Goal: Task Accomplishment & Management: Complete application form

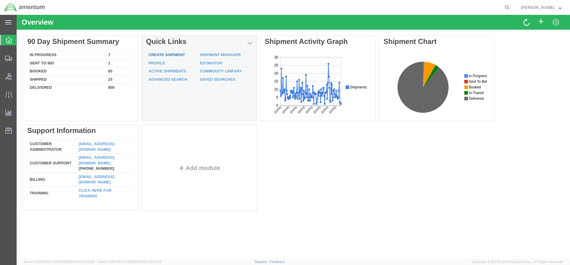
click at [177, 54] on link "Create Shipment" at bounding box center [166, 55] width 36 height 4
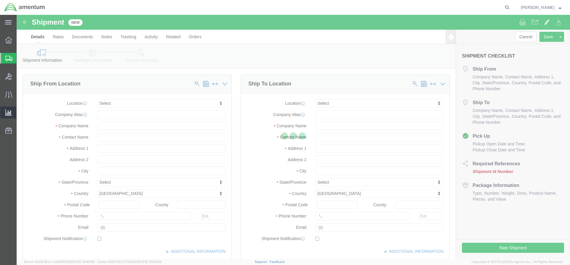
select select
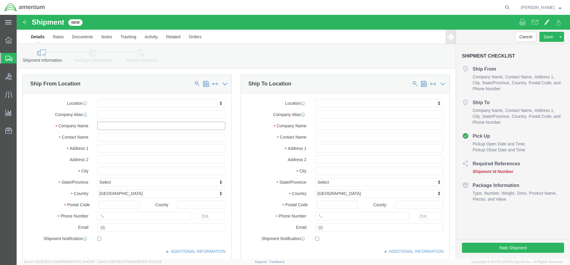
click input "text"
type input "J"
type input "D"
type input "Amentum"
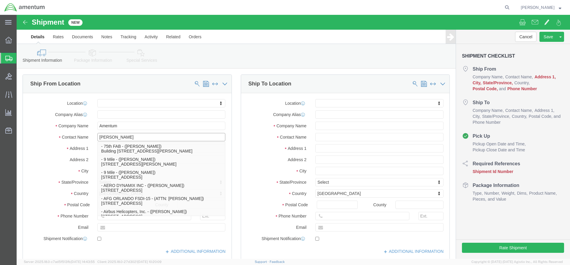
type input "Jerem"
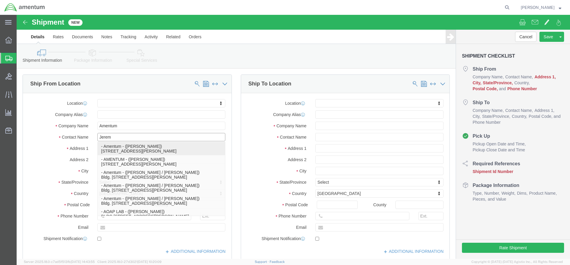
click p "- Amentum - ([PERSON_NAME]) [STREET_ADDRESS][PERSON_NAME]"
select select
type input "[PERSON_NAME]"
type input "[STREET_ADDRESS]"
type input "Fort [PERSON_NAME]"
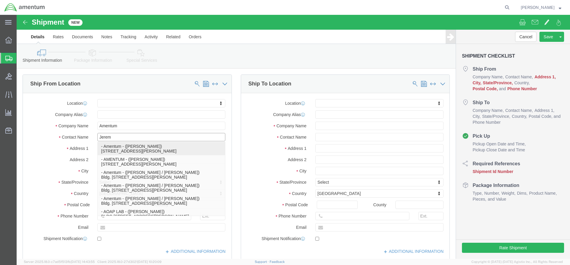
type input "42223"
select select "KY"
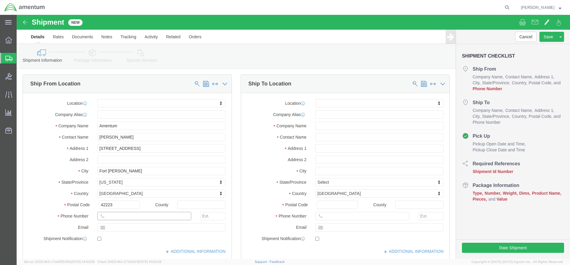
click input "text"
click div "Location My Profile Location [PHONE_NUMBER] [PHONE_NUMBER] [PHONE_NUMBER] [PHON…"
drag, startPoint x: 112, startPoint y: 123, endPoint x: 55, endPoint y: 128, distance: 56.6
click div "Location My Profile Location [PHONE_NUMBER] [PHONE_NUMBER] [PHONE_NUMBER] [PHON…"
type input "[PERSON_NAME]"
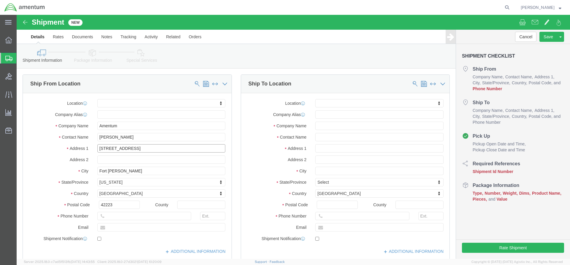
drag, startPoint x: 113, startPoint y: 134, endPoint x: 67, endPoint y: 131, distance: 45.8
click div "Address [STREET_ADDRESS]"
drag, startPoint x: 113, startPoint y: 158, endPoint x: 53, endPoint y: 146, distance: 60.8
select select
click div "Location My Profile Location [PHONE_NUMBER] [PHONE_NUMBER] [PHONE_NUMBER] [PHON…"
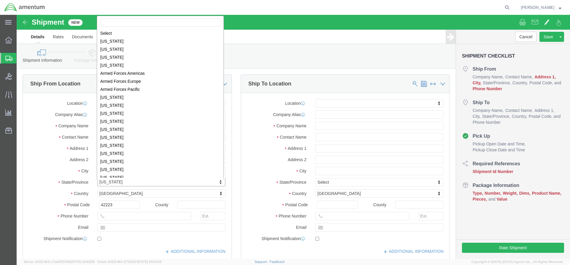
click body "Shipment New Details Rates Documents Notes Tracking Activity Related Orders Can…"
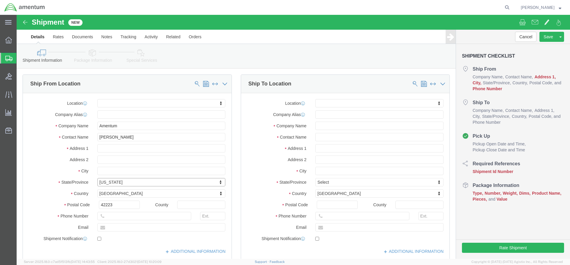
click body "Shipment New Details Rates Documents Notes Tracking Activity Related Orders Can…"
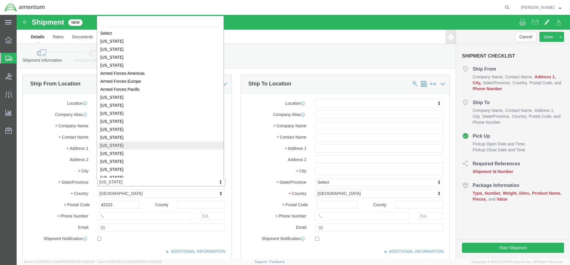
select select
select select "GA"
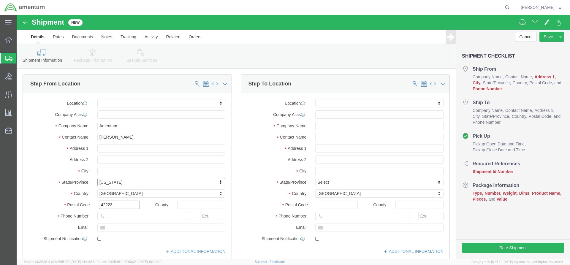
drag, startPoint x: 104, startPoint y: 189, endPoint x: 69, endPoint y: 188, distance: 35.3
click div "Postal Code 42223"
select select
click input "text"
paste input "[STREET_ADDRESS]"
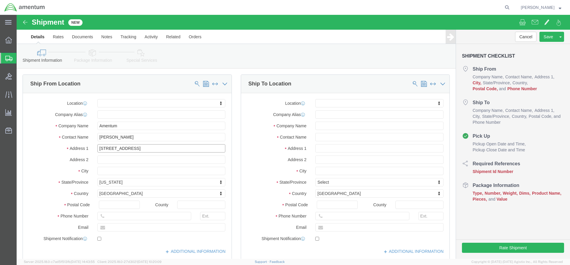
type input "[STREET_ADDRESS]"
select select
click input "text"
type input "R"
click input "text"
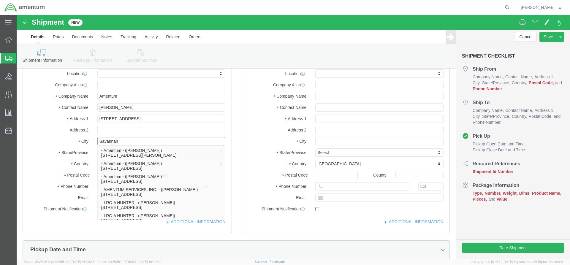
type input "Savannah"
click div "Location My Profile Location [PHONE_NUMBER] [PHONE_NUMBER] [PHONE_NUMBER] [PHON…"
select select
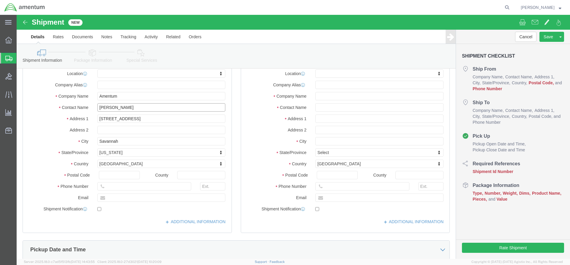
click input "[PERSON_NAME]"
click input "[PERSON_NAME]-RASM-E"
click input "[PERSON_NAME] (RASM-E"
type input "[PERSON_NAME] (RASM-E)"
click input "text"
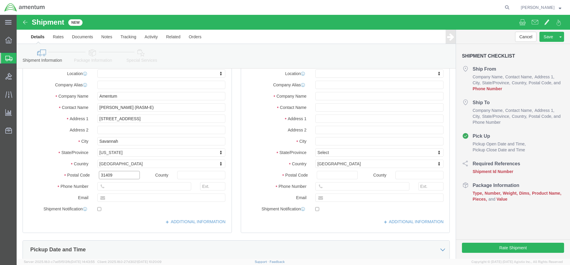
type input "31409"
click div "ADDITIONAL INFORMATION"
select select
click input "text"
paste input "912.492.1455"
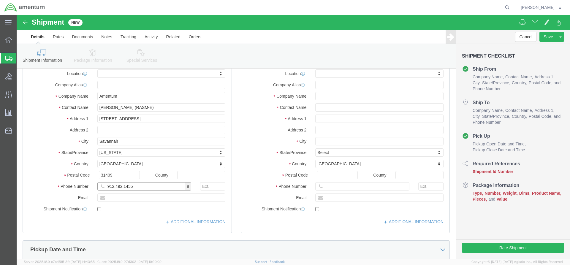
click input "912.492.1455"
click input "912-492.1455"
type input "[PHONE_NUMBER]"
click input "text"
click div "ADDITIONAL INFORMATION"
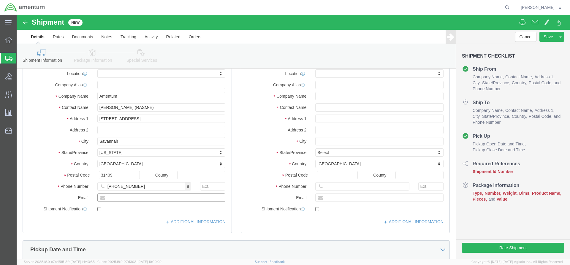
click input "text"
paste input "[PERSON_NAME][EMAIL_ADDRESS][PERSON_NAME][DOMAIN_NAME]"
type input "[PERSON_NAME][EMAIL_ADDRESS][PERSON_NAME][DOMAIN_NAME]"
click label
click input "checkbox"
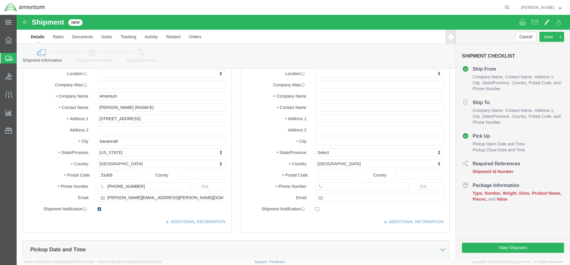
checkbox input "false"
click input "text"
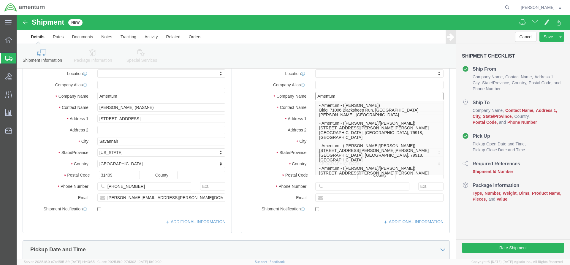
type input "Amentum"
click label "Address 2"
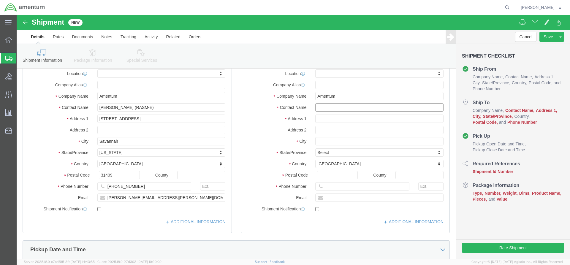
click input "text"
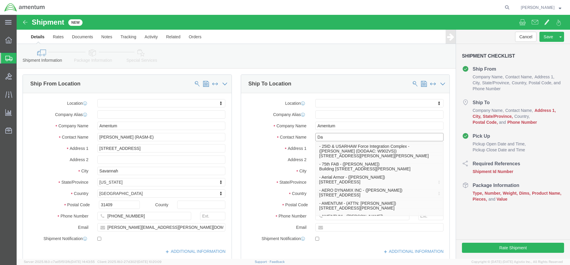
type input "[PERSON_NAME]"
click p "- AMENTUM - ([PERSON_NAME]) [STREET_ADDRESS]"
select select
type input "AMENTUM"
type input "[PERSON_NAME]"
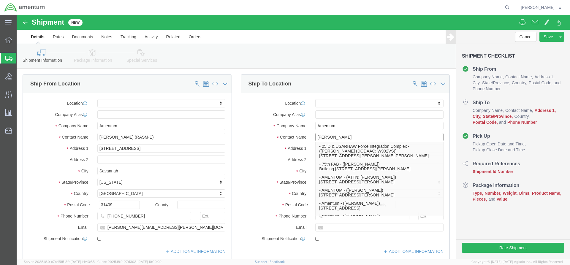
type input "[STREET_ADDRESS]"
type input "HANGER 860"
type input "[GEOGRAPHIC_DATA]"
type input "32221"
type input "[PHONE_NUMBER]"
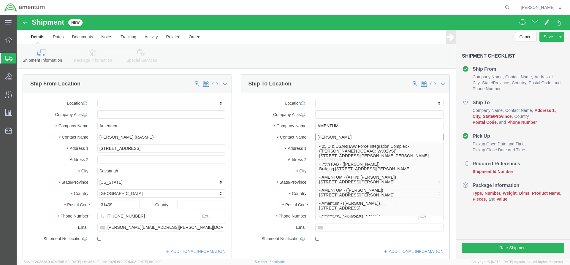
select select "FL"
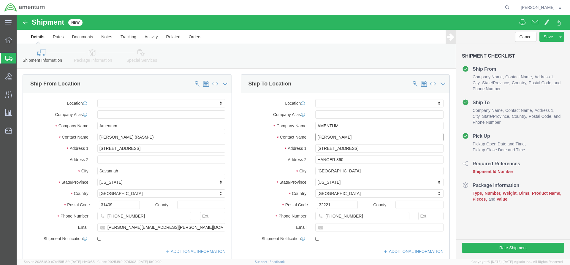
type input "[PERSON_NAME]"
click input "text"
type input "[PERSON_NAME][EMAIL_ADDRESS][PERSON_NAME][DOMAIN_NAME]"
checkbox input "true"
click input "text"
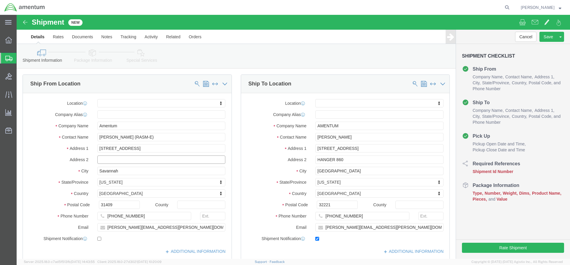
scroll to position [178, 0]
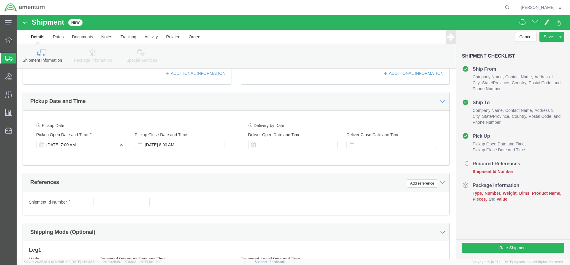
click div "[DATE] 7:00 AM"
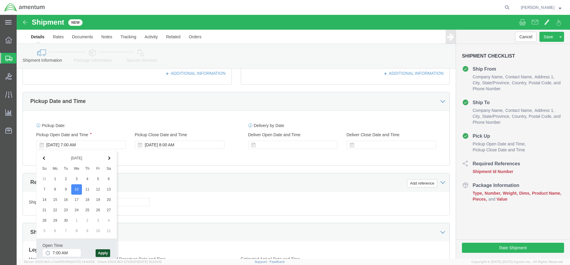
click button "Apply"
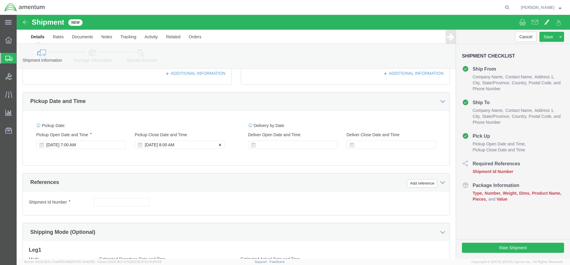
click div "[DATE] 8:00 AM"
drag, startPoint x: 142, startPoint y: 237, endPoint x: 151, endPoint y: 237, distance: 8.6
click input "3:00 AM"
type input "3:00 PM"
click button "Apply"
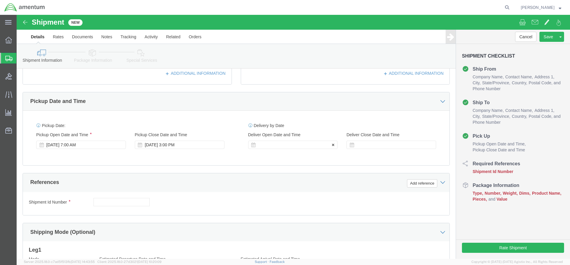
click div
click input "4:00 PM"
drag, startPoint x: 255, startPoint y: 236, endPoint x: 264, endPoint y: 236, distance: 9.2
click input "7:00 PM"
type input "7:00 AM"
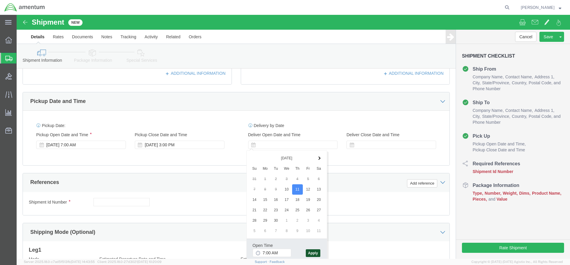
click button "Apply"
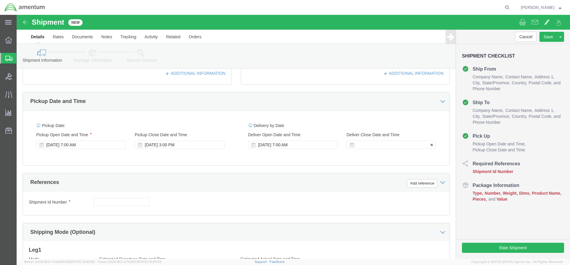
click div
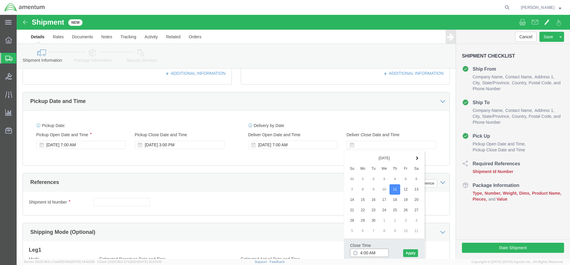
drag, startPoint x: 352, startPoint y: 237, endPoint x: 362, endPoint y: 239, distance: 10.0
click div "Close Time 4:00 AM [DATE] 8:00 AM - [DATE] 8:00 AM Cancel Apply"
type input "4:00 pm"
click button "Apply"
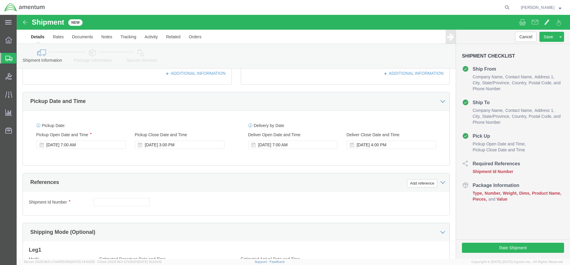
scroll to position [0, 0]
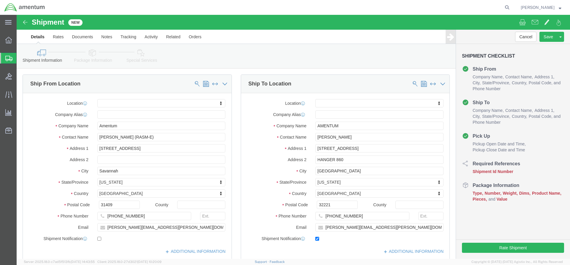
click button "Continue"
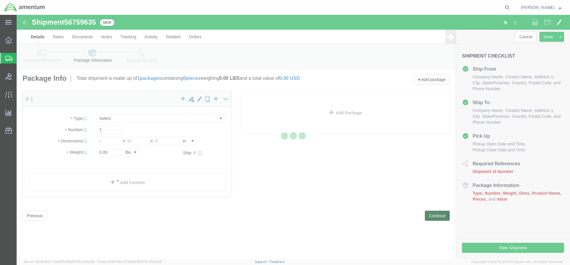
select select "CBOX"
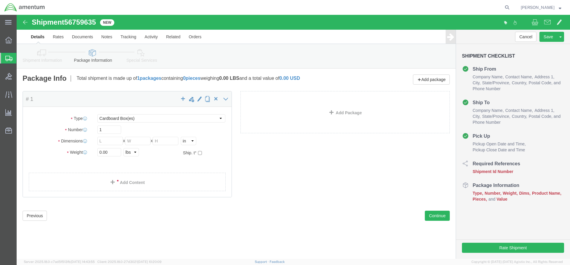
click icon
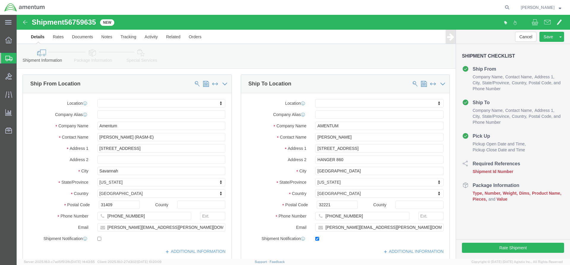
drag, startPoint x: 81, startPoint y: 6, endPoint x: 51, endPoint y: 7, distance: 30.3
click span "56759635"
click input "text"
paste input "56759635"
type input "56759635"
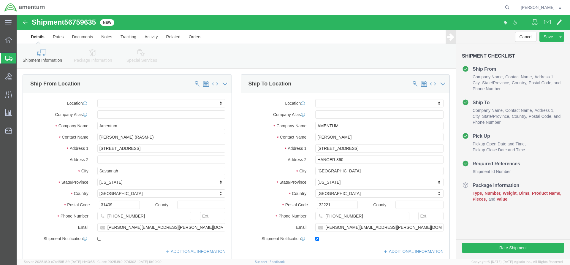
click button "Add reference"
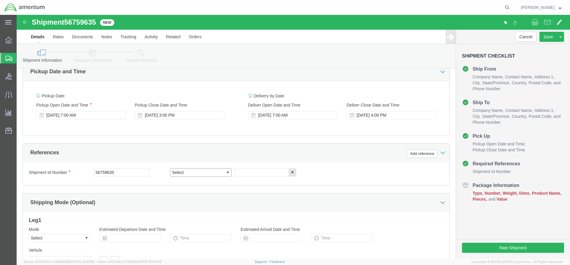
select select "CUSTREF"
click input "text"
paste input "4998.T.1521.BT.BU.0Z.JVFL.00"
type input "4998.T.1521.BT.BU.0Z.JVFL.00"
click div "Leg 1 Mode Select Air Less than Truckload Multi-Leg Ocean Freight Rail Small Pa…"
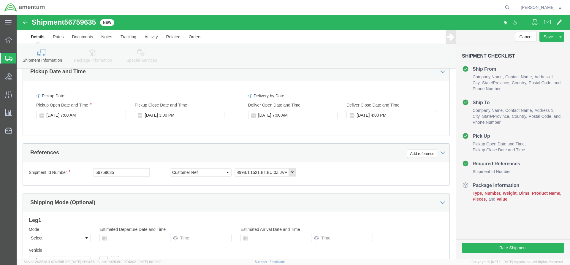
click div "Shipment Id Number 56759635 Select Account Type Activity ID Airline Appointment…"
drag, startPoint x: 100, startPoint y: 159, endPoint x: 78, endPoint y: 158, distance: 22.0
click input "56759635"
click div "Mode Select Air Less than Truckload Multi-Leg Ocean Freight Rail Small Parcel T…"
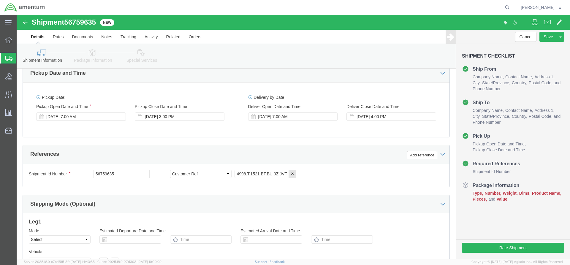
click button "Continue"
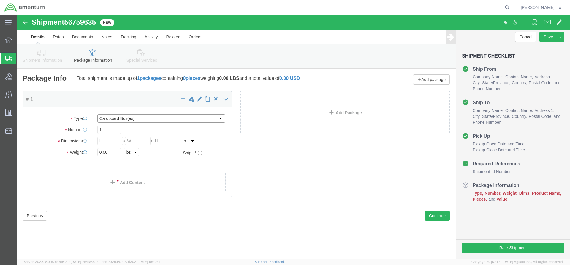
select select "ENV"
type input "9.50"
type input "12.50"
type input "0.25"
type input "1"
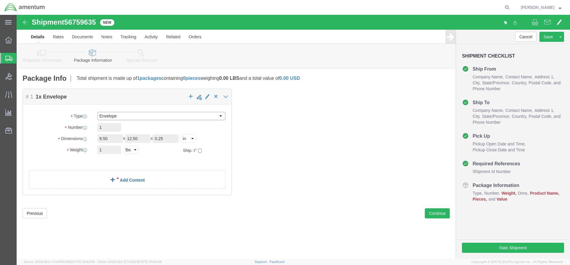
scroll to position [0, 0]
click input "12.50"
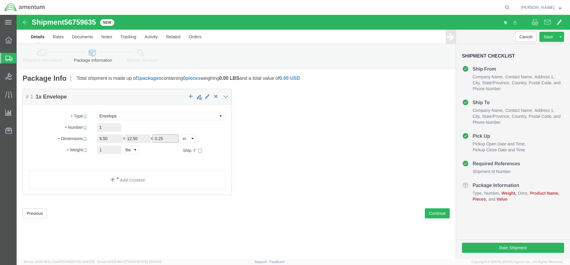
click input "0.25"
select select "IN"
click input "1"
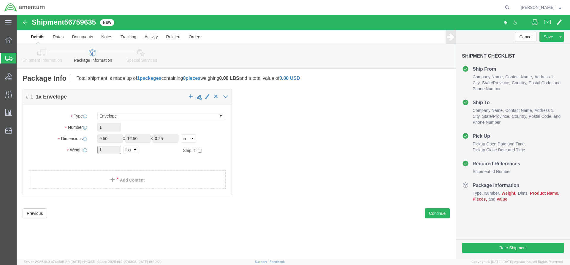
click input "1"
select select
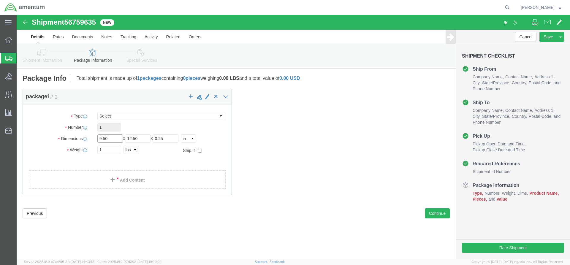
click input "9.50"
type input "9."
click input "1"
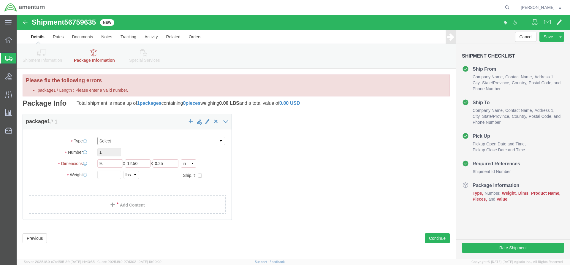
select select "ENV"
type input "9.50"
type input "1"
click link "Add Content"
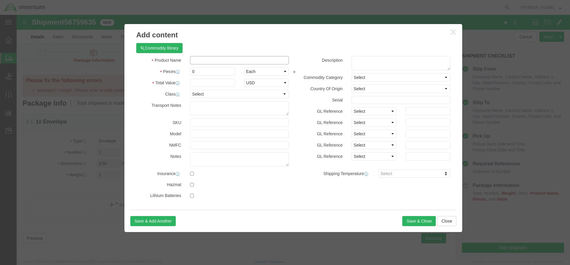
click input "text"
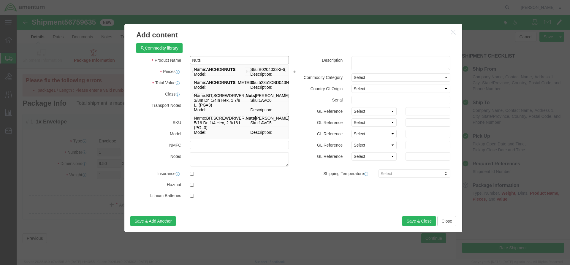
type input "Nuts"
click div "Transport Notes"
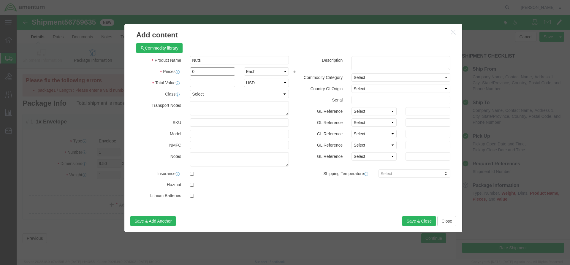
click input "0"
type input "1"
click icon
click div "Product Name Nuts Nuts Pieces 1 Select Bag Barrels 100Board Feet Bottle Box Bli…"
click input "1"
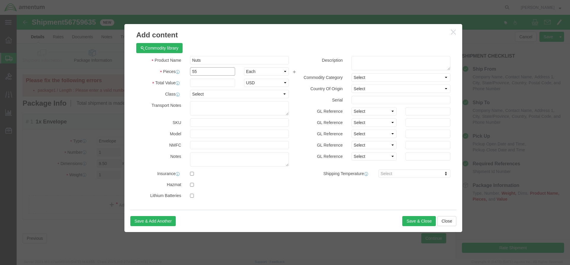
type input "55"
click input "text"
type input "100"
click textarea
click button "Save & Close"
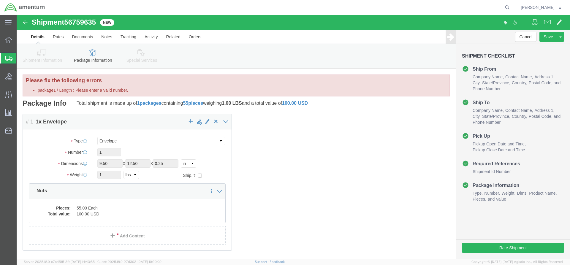
click button "Continue"
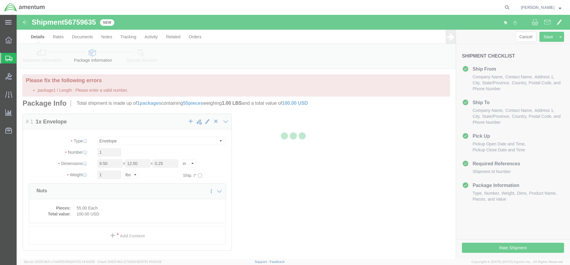
scroll to position [34, 0]
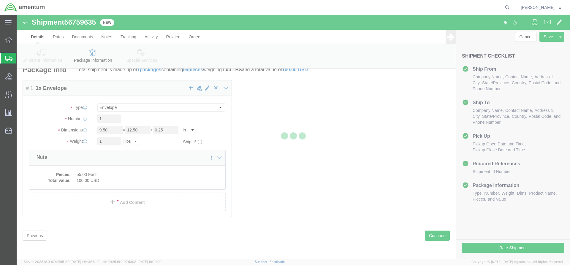
select select
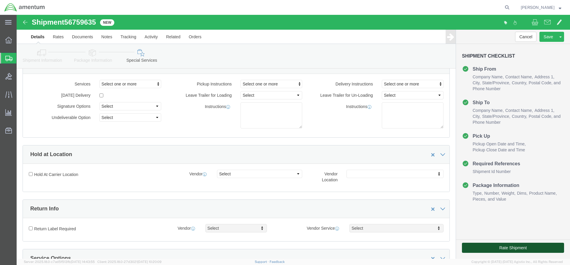
click button "Rate Shipment"
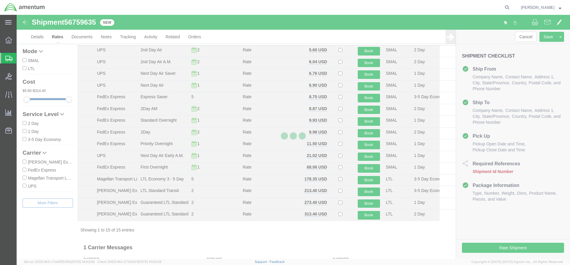
scroll to position [0, 0]
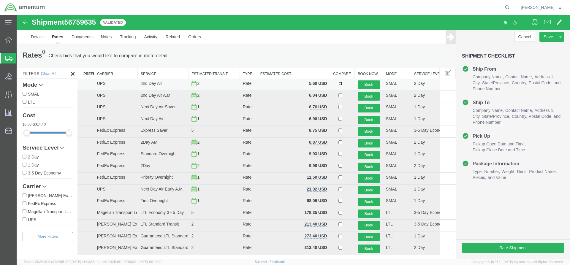
click at [338, 84] on input "checkbox" at bounding box center [340, 84] width 4 height 4
checkbox input "true"
click at [365, 85] on button "Book" at bounding box center [369, 84] width 22 height 9
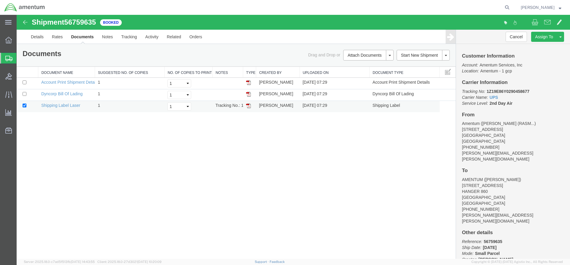
click at [247, 106] on img at bounding box center [248, 105] width 5 height 5
drag, startPoint x: 7, startPoint y: 23, endPoint x: 9, endPoint y: 24, distance: 3.5
click at [9, 24] on icon at bounding box center [8, 22] width 7 height 4
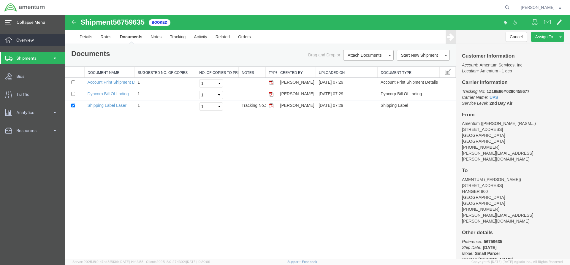
click at [23, 39] on span "Overview" at bounding box center [27, 40] width 22 height 12
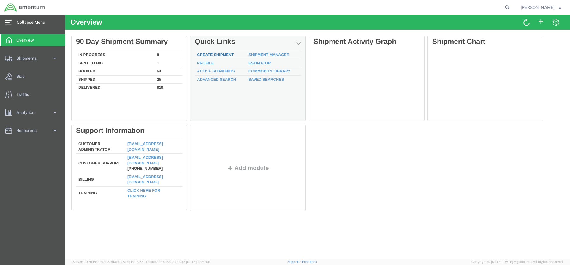
click at [203, 54] on link "Create Shipment" at bounding box center [215, 55] width 36 height 4
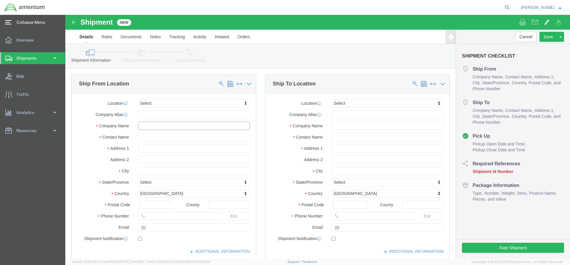
click input "text"
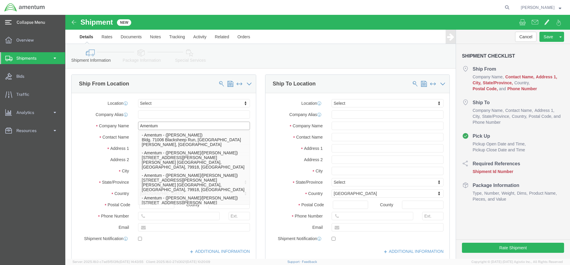
type input "Amentum"
click div "Location Select Select My Profile Location [PHONE_NUMBER] [PHONE_NUMBER] [PHONE…"
